Goal: Task Accomplishment & Management: Manage account settings

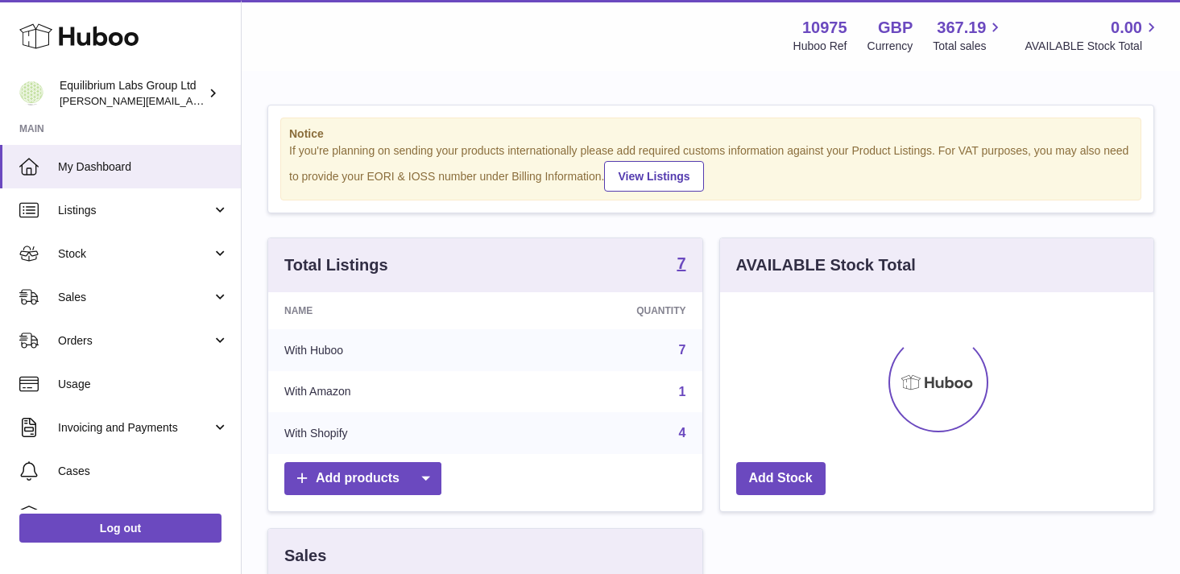
scroll to position [251, 433]
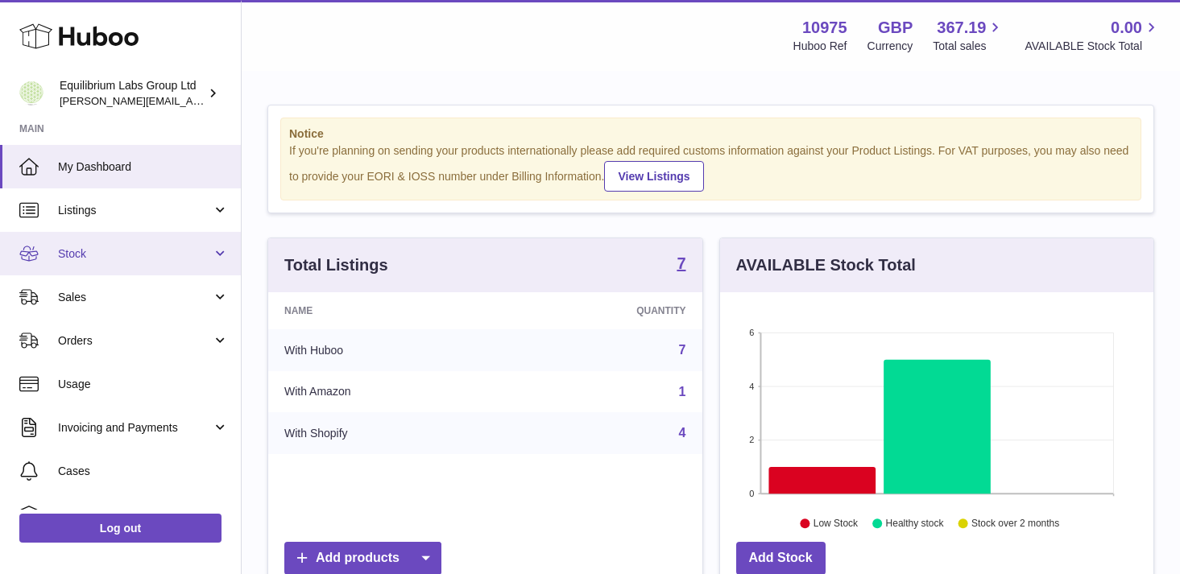
click at [192, 259] on span "Stock" at bounding box center [135, 253] width 154 height 15
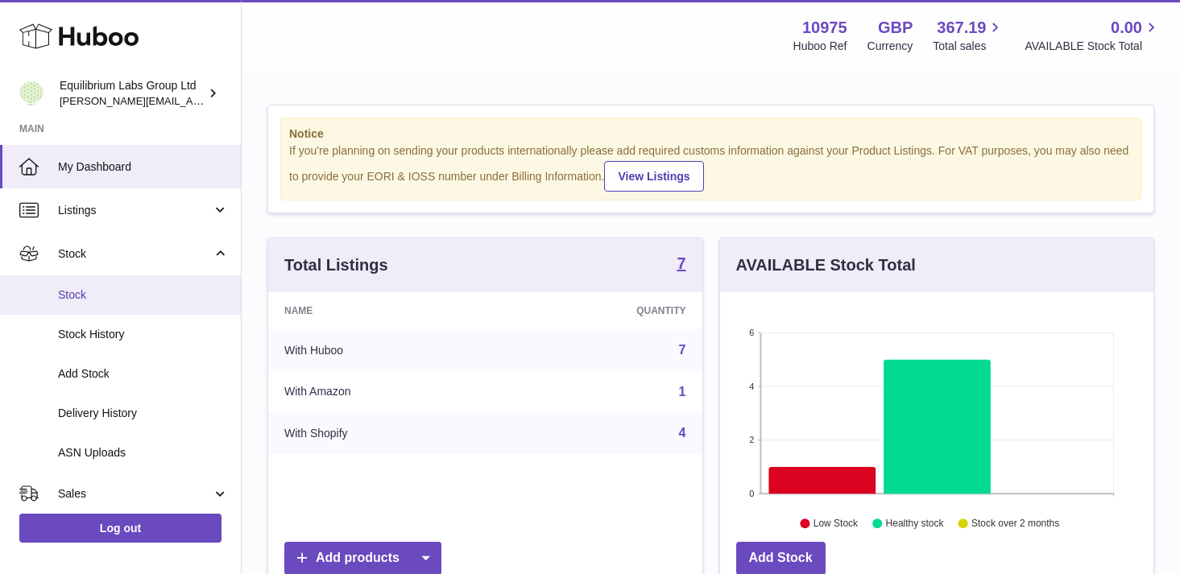
click at [175, 298] on span "Stock" at bounding box center [143, 295] width 171 height 15
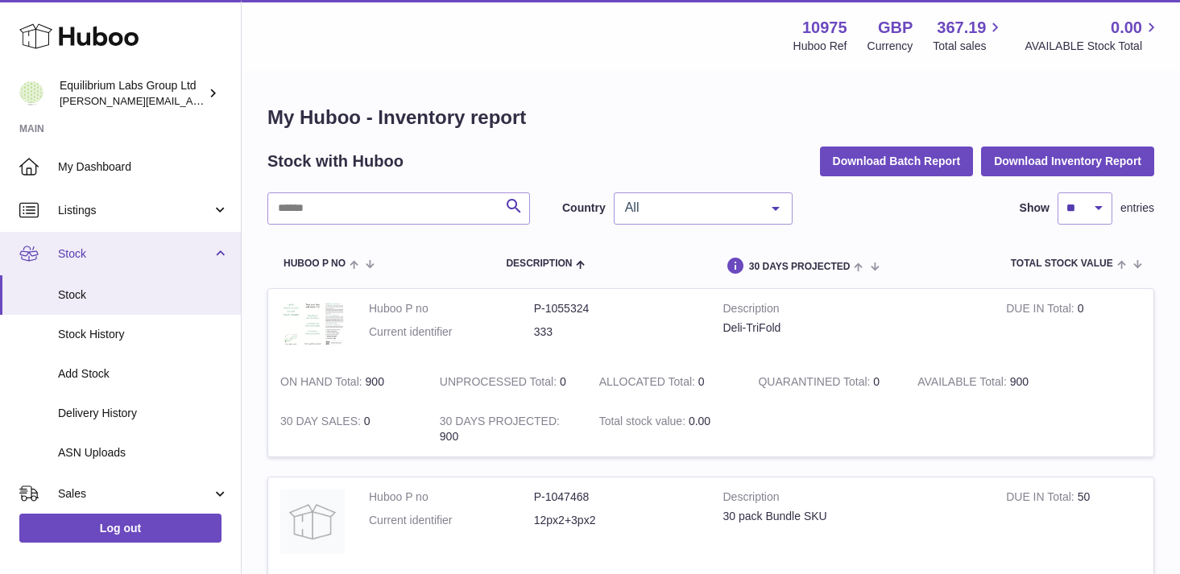
click at [183, 265] on link "Stock" at bounding box center [120, 253] width 241 height 43
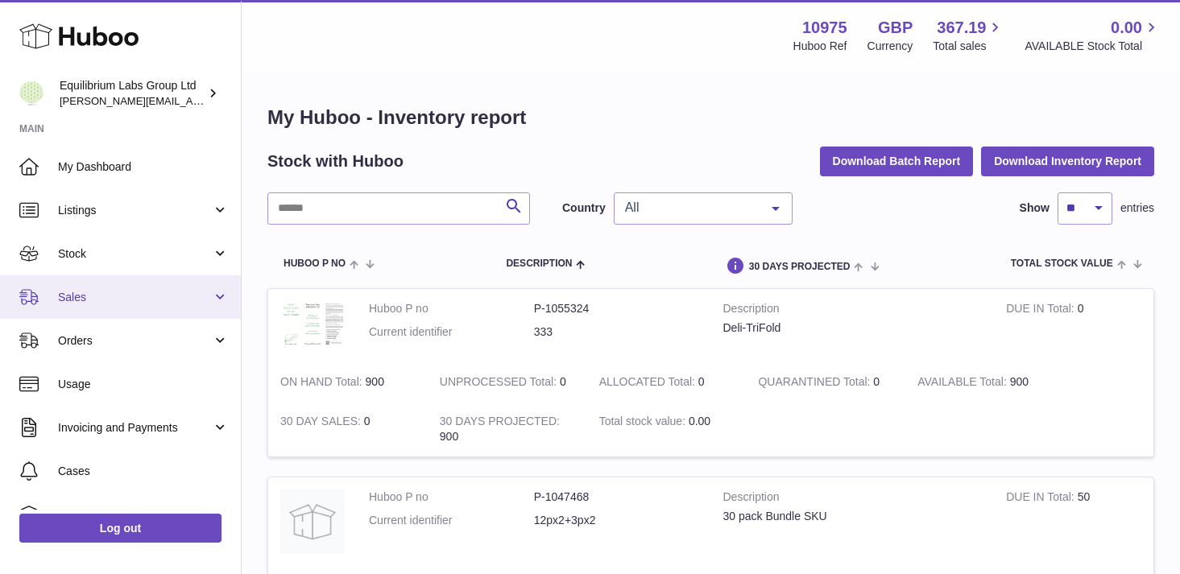
click at [183, 290] on span "Sales" at bounding box center [135, 297] width 154 height 15
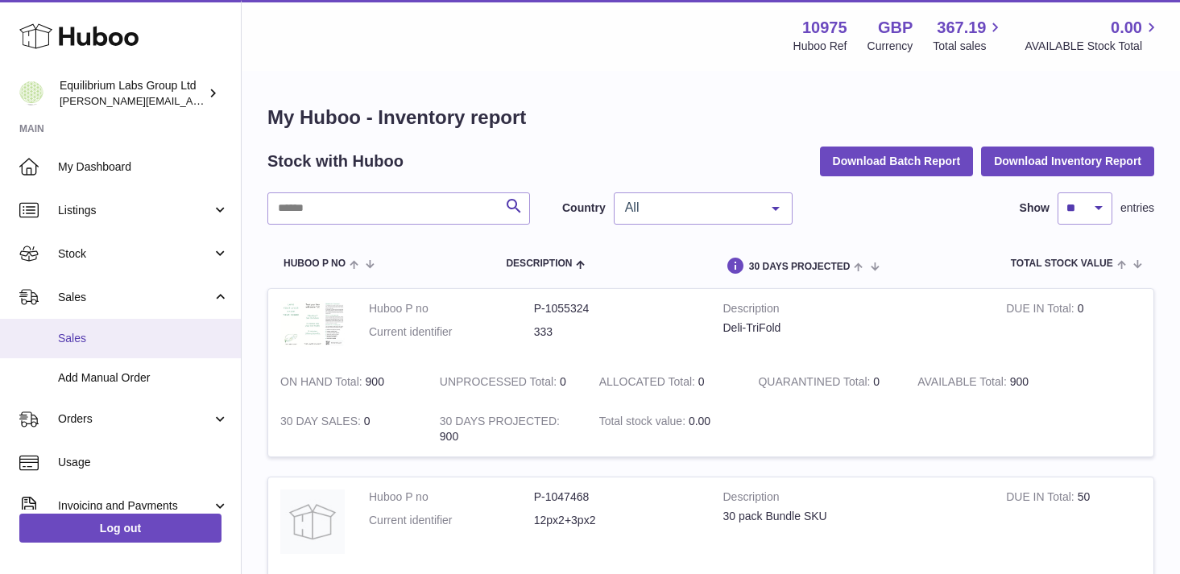
click at [174, 321] on link "Sales" at bounding box center [120, 338] width 241 height 39
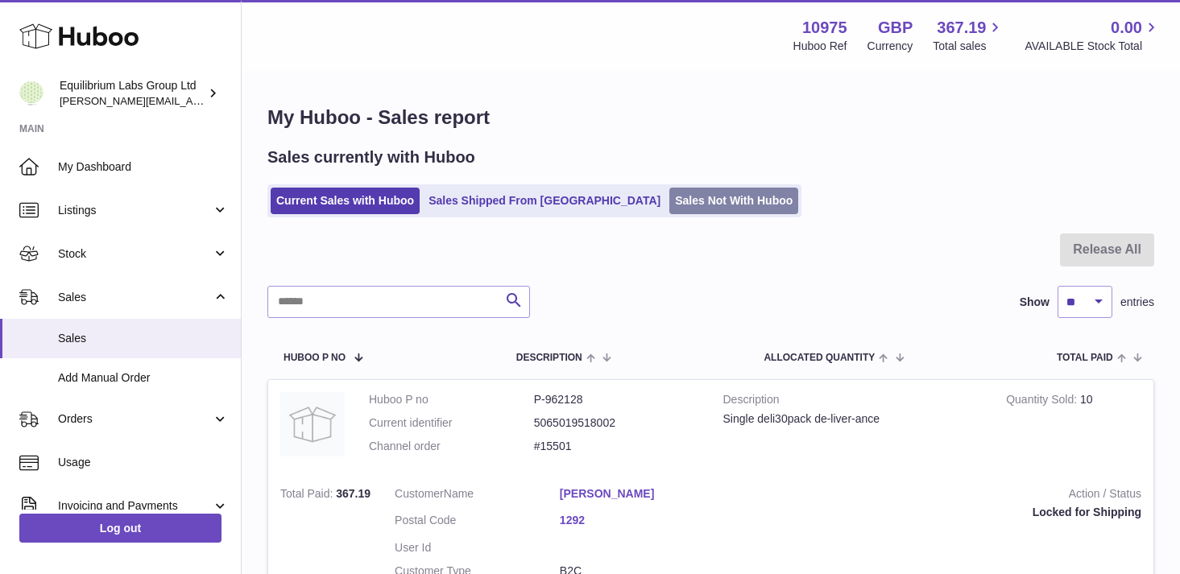
click at [669, 195] on link "Sales Not With Huboo" at bounding box center [733, 201] width 129 height 27
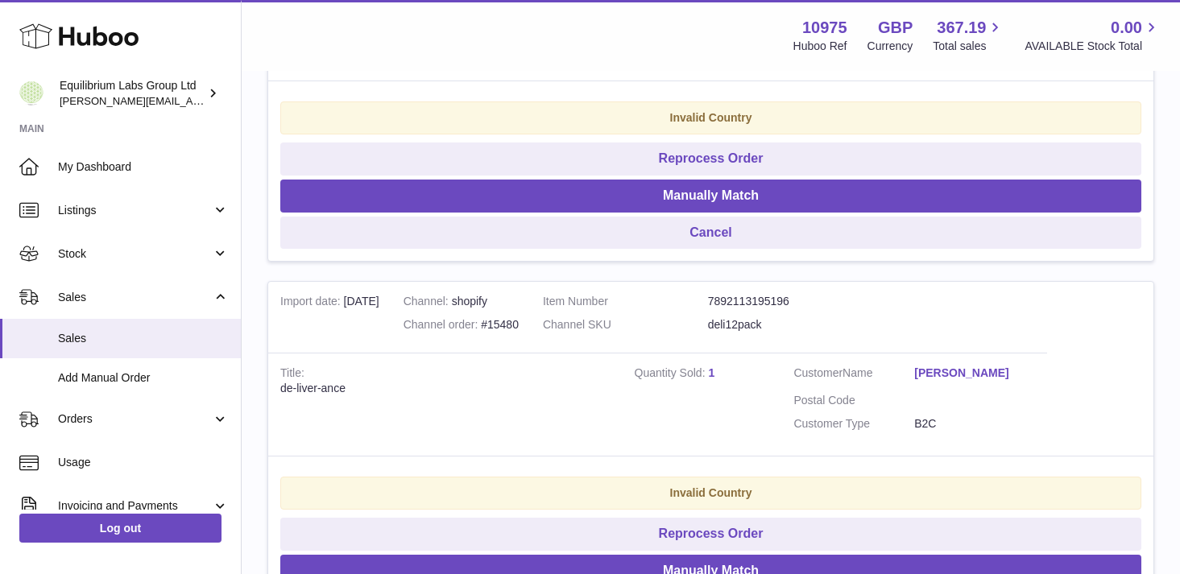
scroll to position [515, 0]
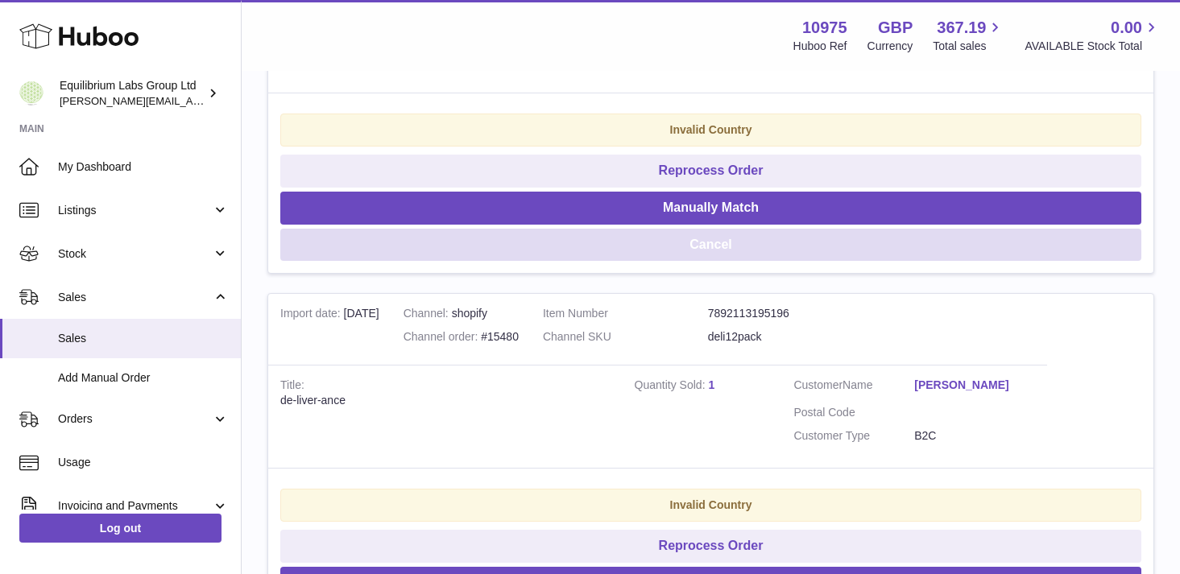
click at [680, 247] on button "Cancel" at bounding box center [710, 245] width 861 height 33
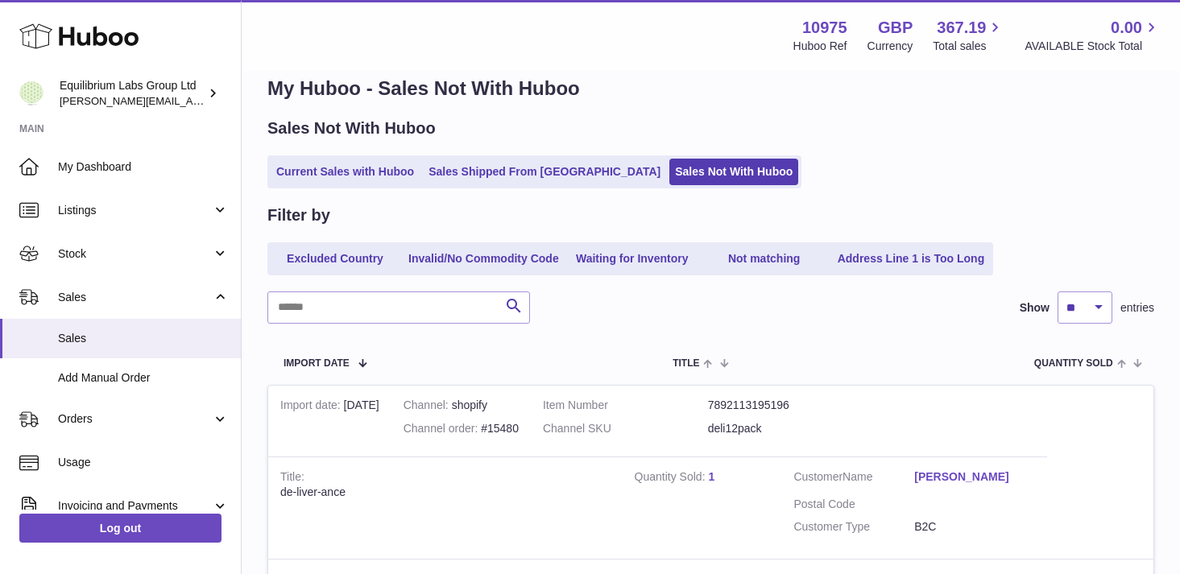
scroll to position [15, 0]
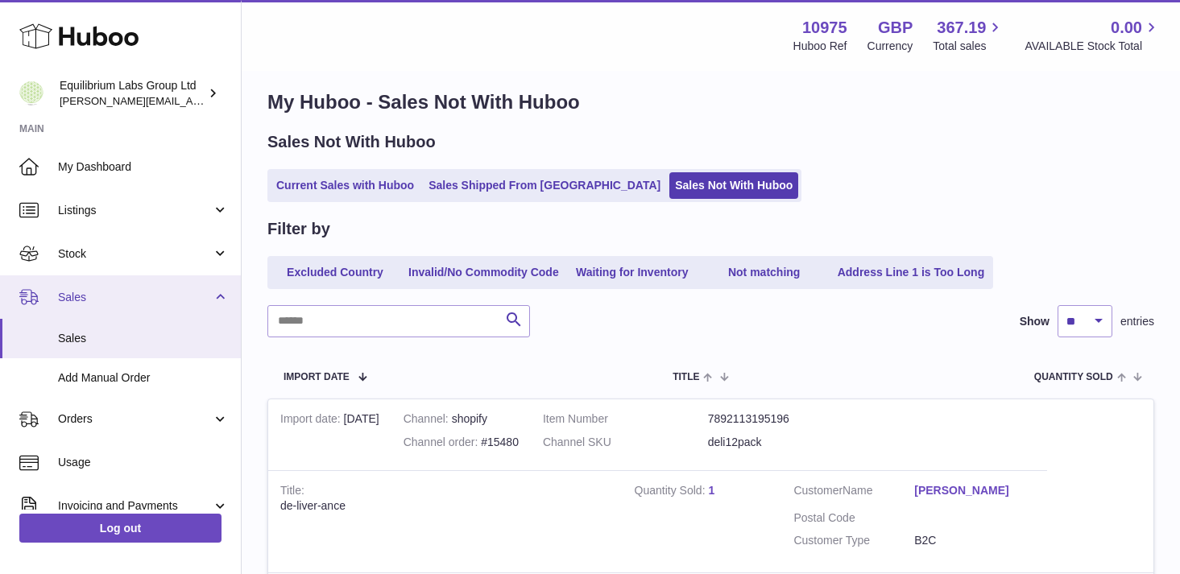
click at [192, 299] on span "Sales" at bounding box center [135, 297] width 154 height 15
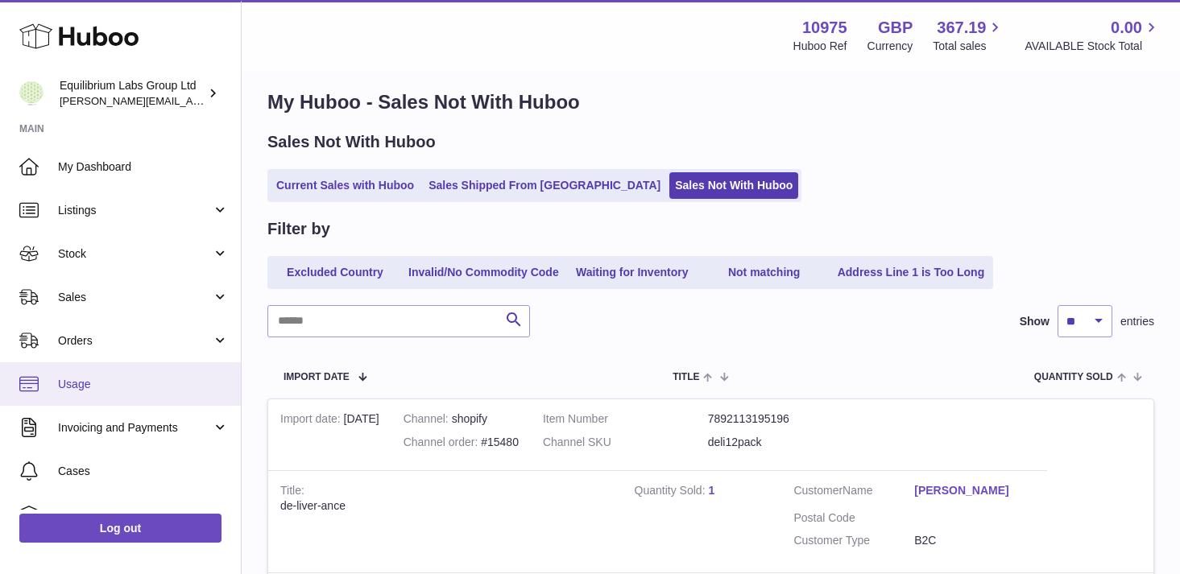
scroll to position [114, 0]
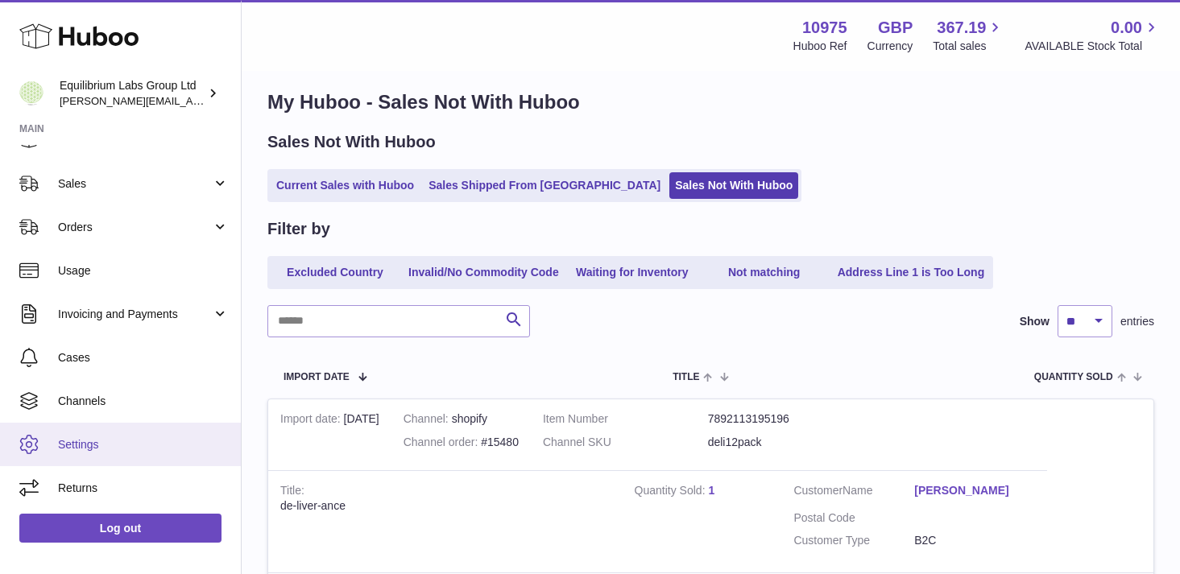
click at [122, 441] on span "Settings" at bounding box center [143, 444] width 171 height 15
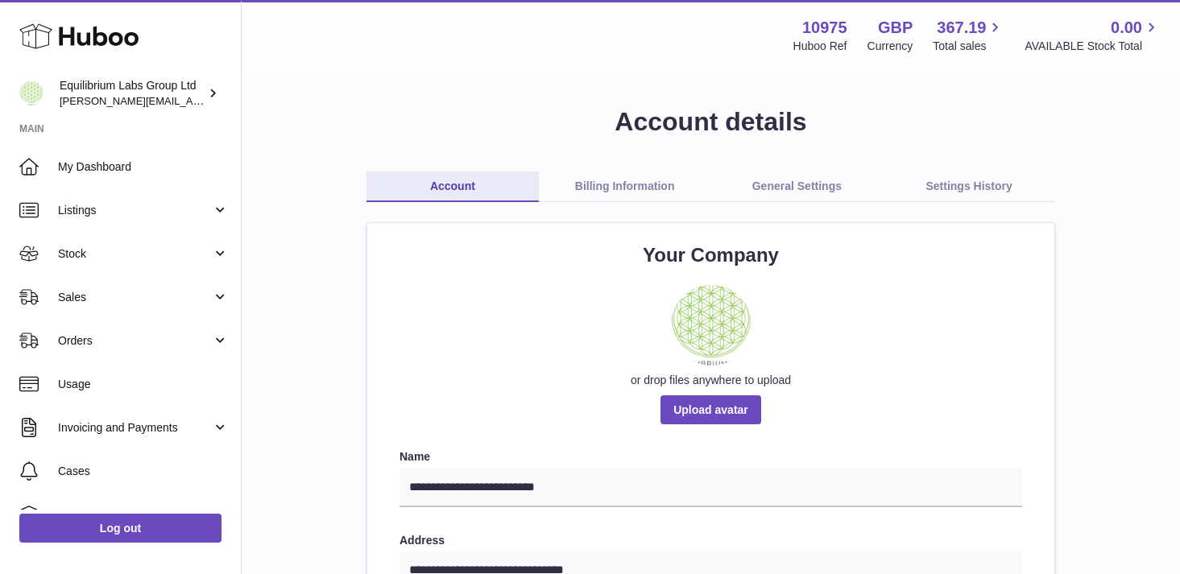
click at [974, 186] on link "Settings History" at bounding box center [969, 187] width 172 height 31
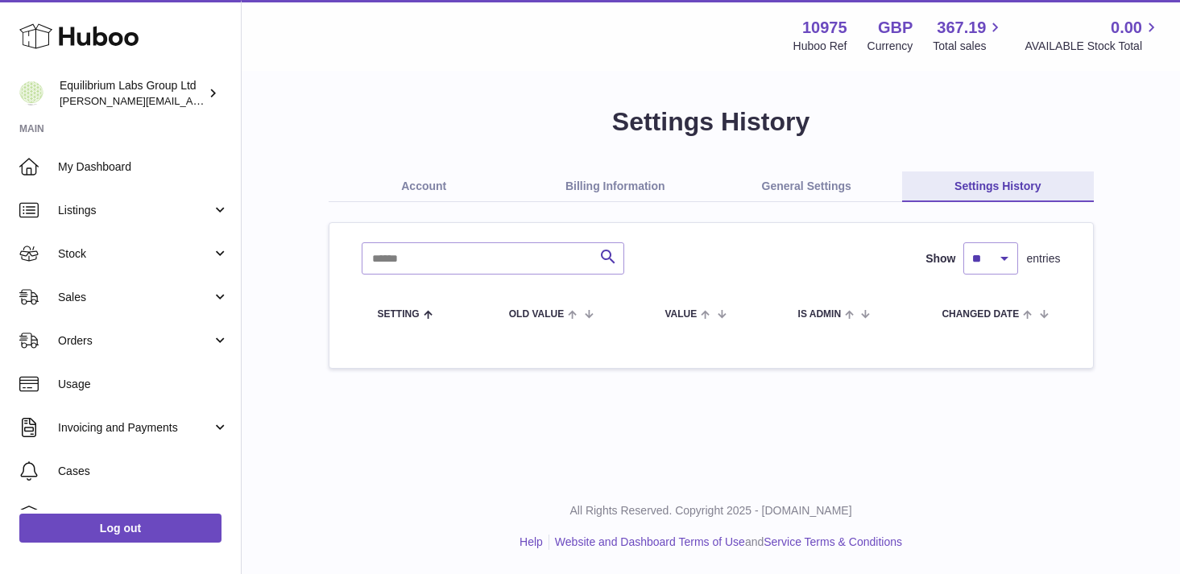
click at [834, 188] on link "General Settings" at bounding box center [807, 187] width 192 height 31
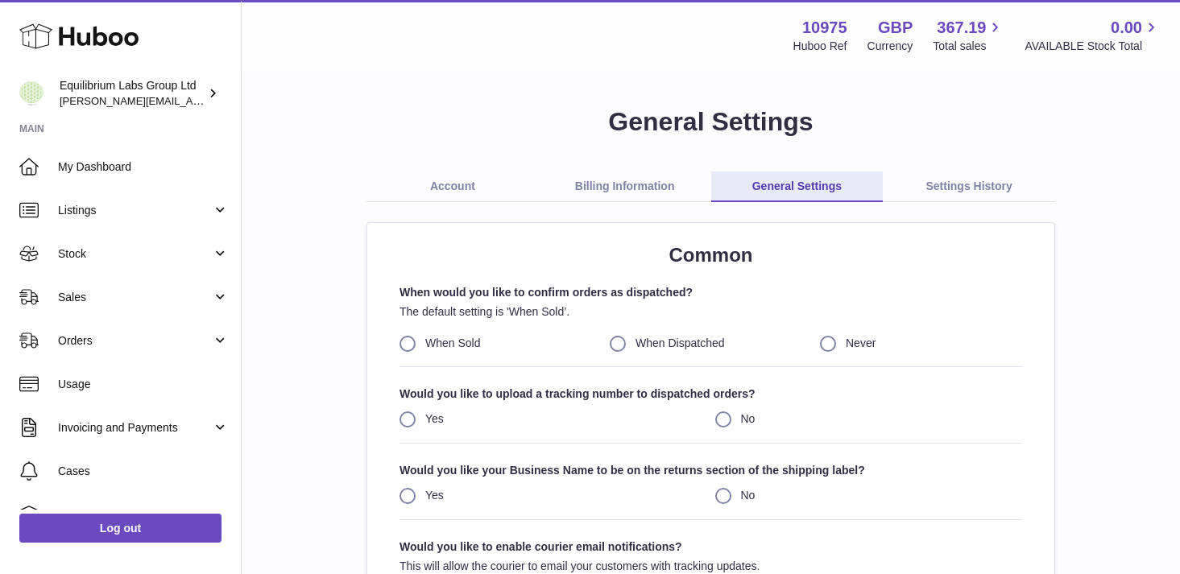
click at [622, 184] on link "Billing Information" at bounding box center [625, 187] width 172 height 31
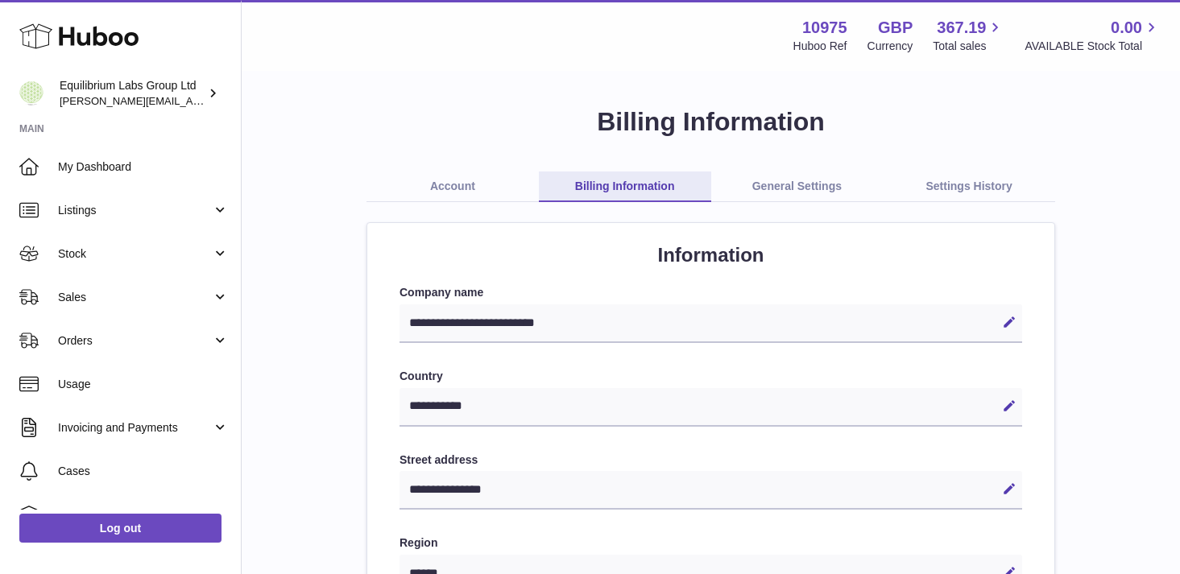
select select "**"
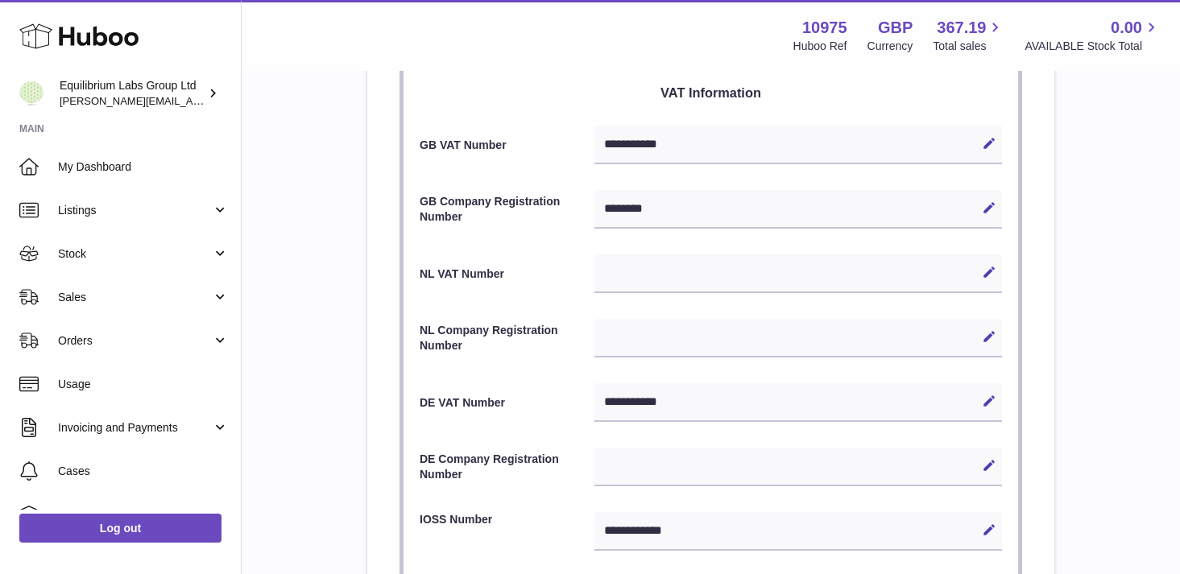
scroll to position [694, 0]
